Goal: Task Accomplishment & Management: Use online tool/utility

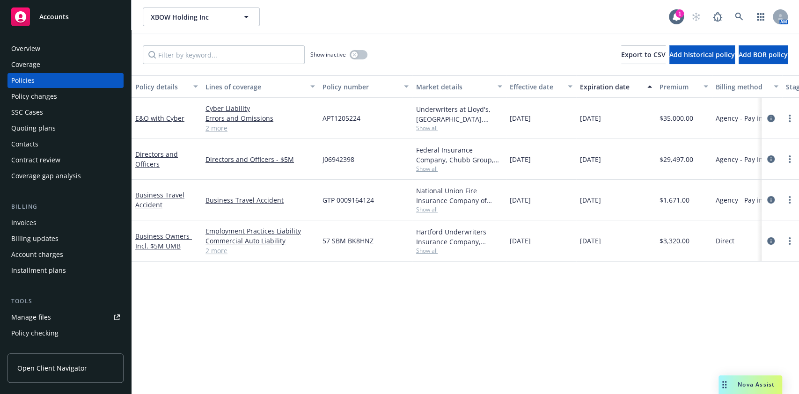
click at [764, 240] on div at bounding box center [779, 240] width 37 height 41
click at [767, 238] on icon "circleInformation" at bounding box center [770, 240] width 7 height 7
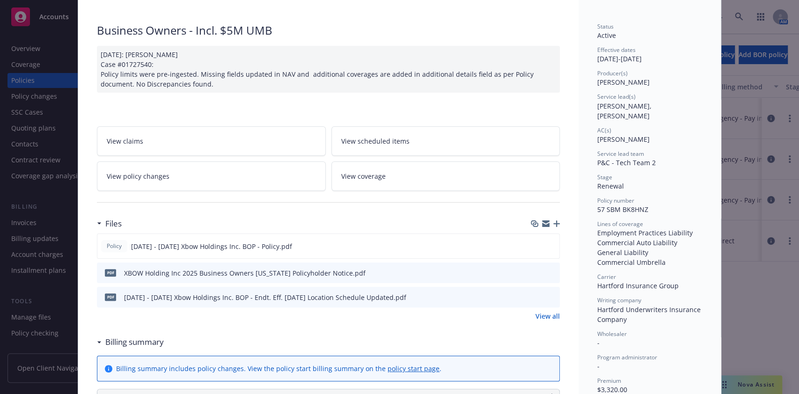
scroll to position [55, 0]
click at [532, 244] on icon "download file" at bounding box center [535, 244] width 6 height 6
click at [547, 273] on icon "preview file" at bounding box center [551, 272] width 8 height 7
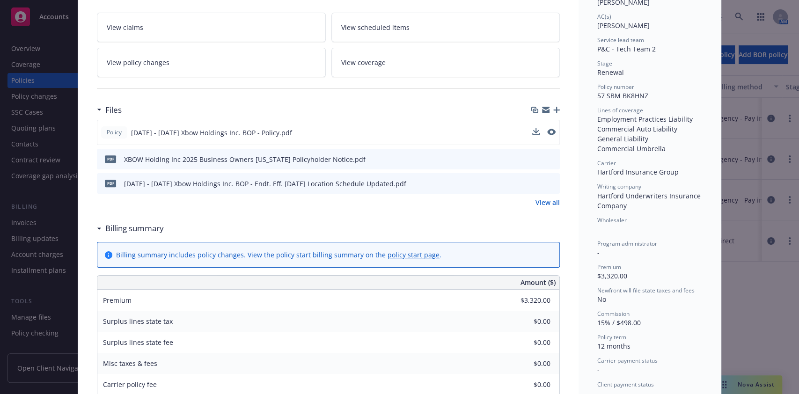
scroll to position [180, 0]
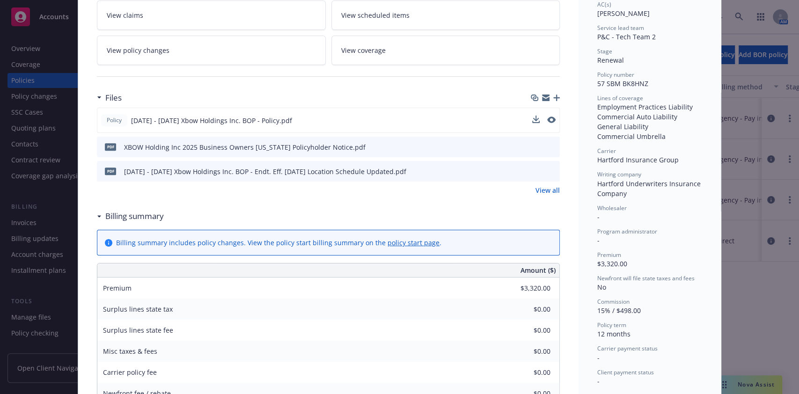
click at [532, 172] on icon "download file" at bounding box center [535, 173] width 7 height 2
click at [255, 58] on link "View policy changes" at bounding box center [211, 50] width 229 height 29
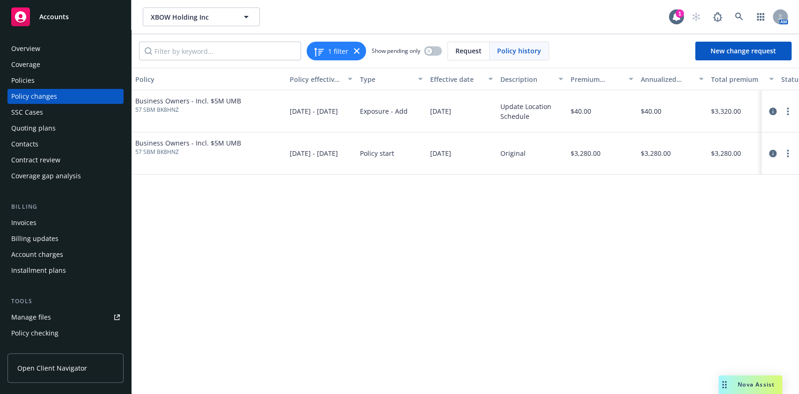
click at [71, 81] on div "Policies" at bounding box center [65, 80] width 109 height 15
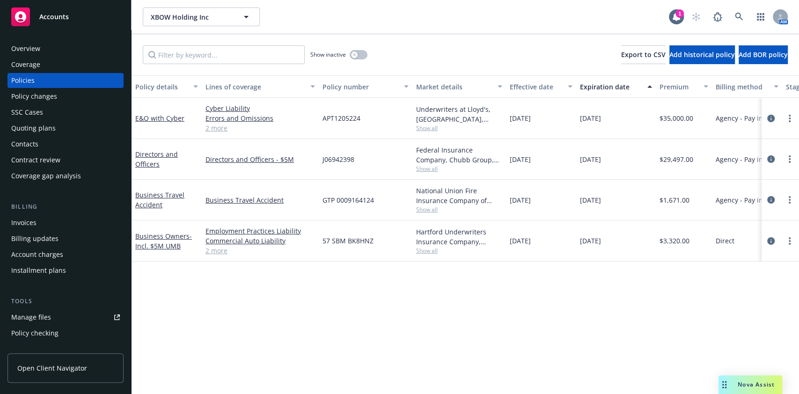
click at [65, 312] on link "Manage files" at bounding box center [65, 317] width 116 height 15
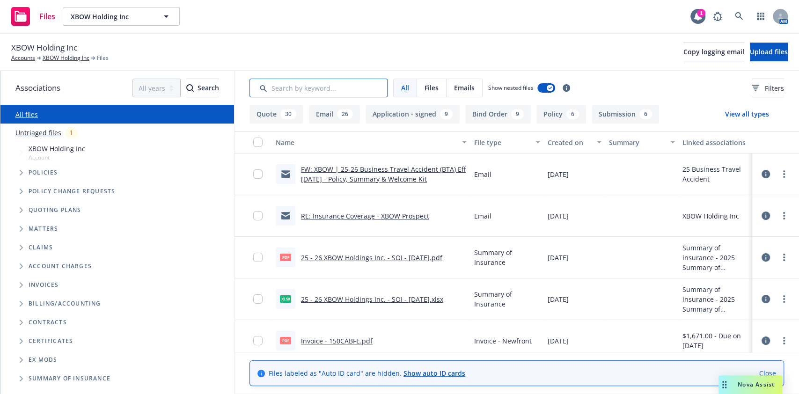
click at [309, 90] on input "Search by keyword..." at bounding box center [318, 88] width 138 height 19
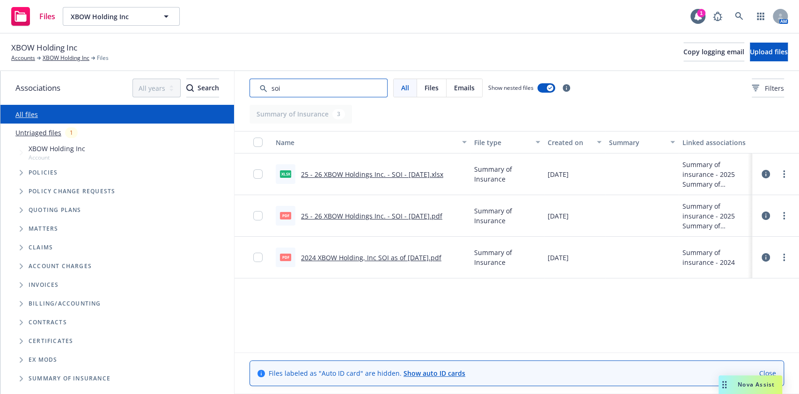
type input "soi"
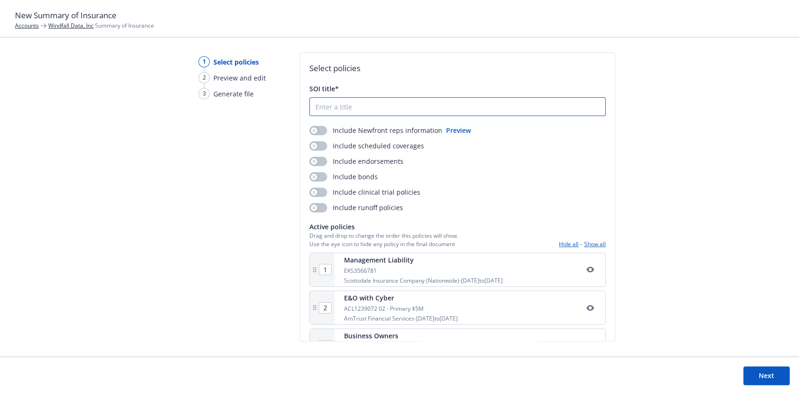
click at [427, 106] on input "SOI title*" at bounding box center [457, 107] width 295 height 18
drag, startPoint x: 386, startPoint y: 105, endPoint x: 251, endPoint y: 114, distance: 135.0
click at [251, 114] on div "1 Select policies 2 Preview and edit 3 Generate file Select policies SOI title*…" at bounding box center [399, 204] width 799 height 304
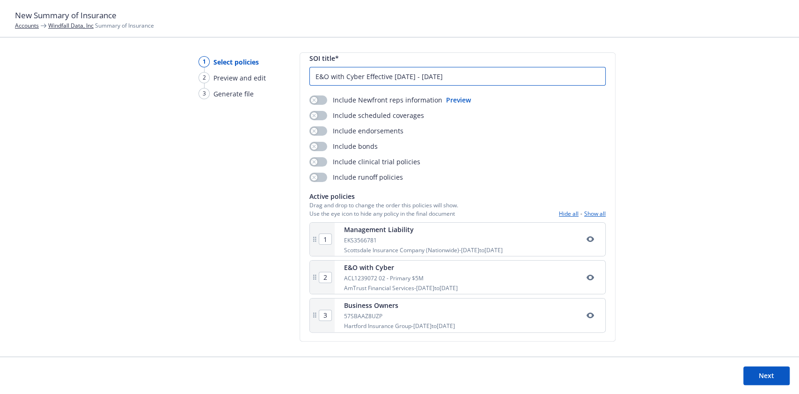
type input "E&O with Cyber Effective 9.16.2025 - 9.16.2026"
click at [584, 242] on button "button" at bounding box center [589, 239] width 11 height 11
click at [582, 321] on div "Business Owners 57SBAAZ8UZP Hartford Insurance Group - 09/16/2025 to 09/16/2026" at bounding box center [470, 315] width 270 height 33
click at [586, 316] on icon "button" at bounding box center [589, 316] width 7 height 6
click at [774, 374] on button "Next" at bounding box center [766, 375] width 46 height 19
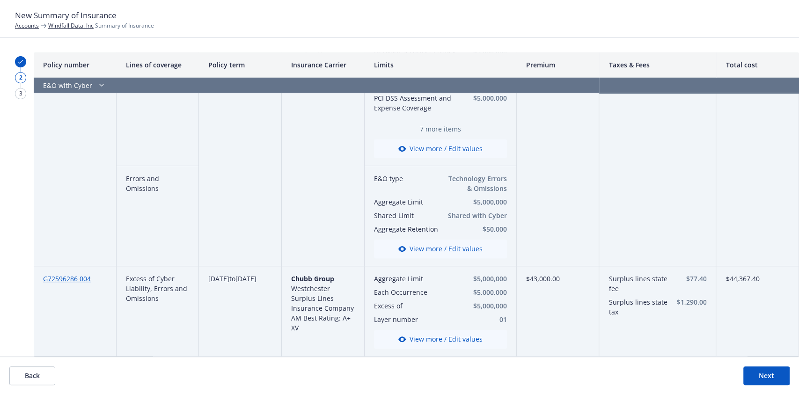
scroll to position [0, 0]
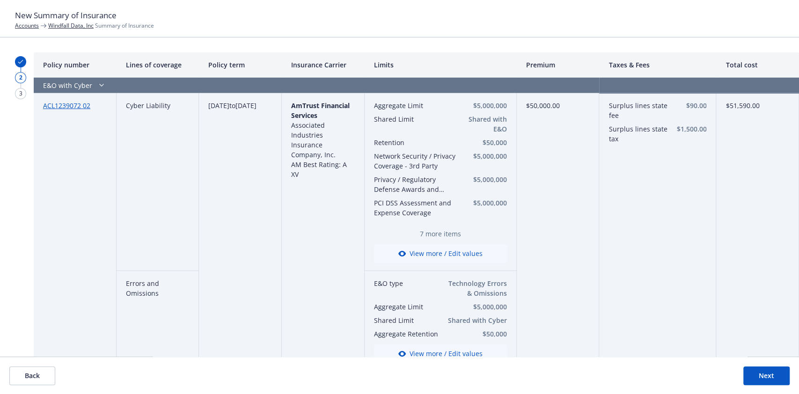
click at [758, 375] on button "Next" at bounding box center [766, 375] width 46 height 19
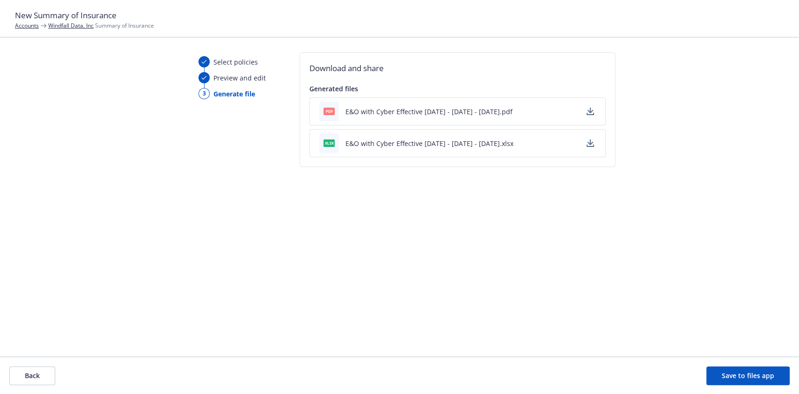
click at [590, 111] on icon "button" at bounding box center [589, 111] width 7 height 7
